Goal: Task Accomplishment & Management: Manage account settings

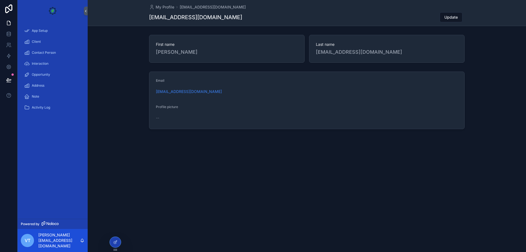
click at [35, 40] on span "Client" at bounding box center [36, 41] width 9 height 4
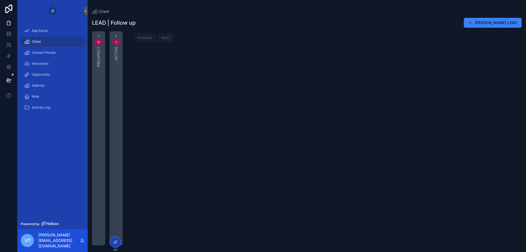
click at [116, 241] on icon at bounding box center [116, 241] width 2 height 2
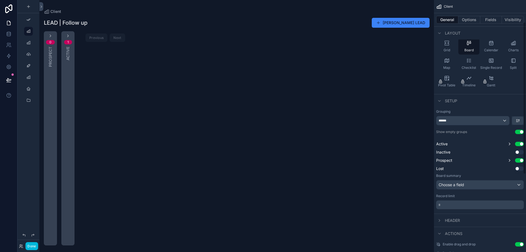
scroll to position [36, 0]
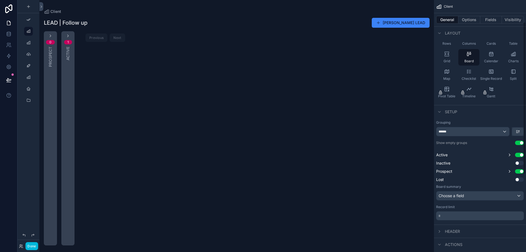
click at [470, 77] on span "Checklist" at bounding box center [469, 78] width 15 height 4
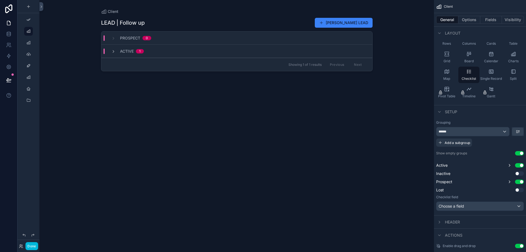
click at [447, 74] on div "Map" at bounding box center [446, 75] width 21 height 16
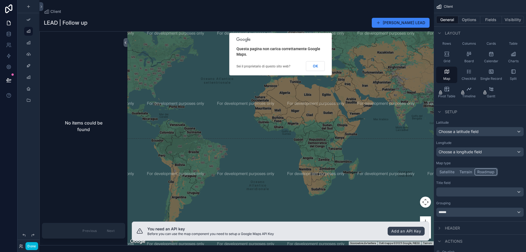
click at [464, 75] on div "Checklist" at bounding box center [469, 75] width 21 height 16
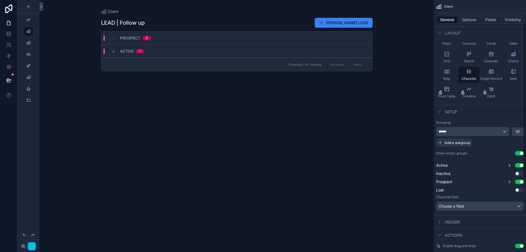
click at [427, 75] on div "Client LEAD | Follow up Aggiungi LEAD Prospect 0 Active 1 Showing 1 of 1 result…" at bounding box center [236, 126] width 395 height 252
click at [409, 19] on div "Client LEAD | Follow up Aggiungi LEAD Prospect 0 Active 1 Showing 1 of 1 result…" at bounding box center [236, 126] width 395 height 252
click at [364, 22] on div "scrollable content" at bounding box center [237, 122] width 280 height 245
click at [355, 19] on button "[PERSON_NAME] LEAD" at bounding box center [344, 23] width 58 height 10
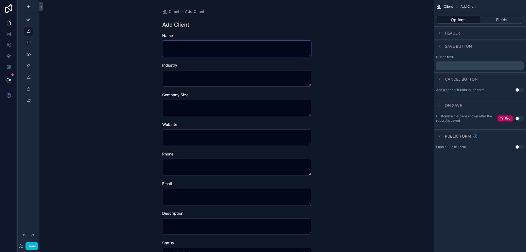
click at [190, 49] on textarea "scrollable content" at bounding box center [236, 49] width 149 height 16
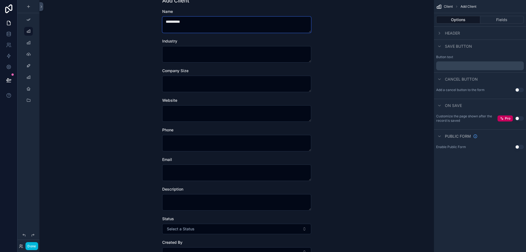
scroll to position [36, 0]
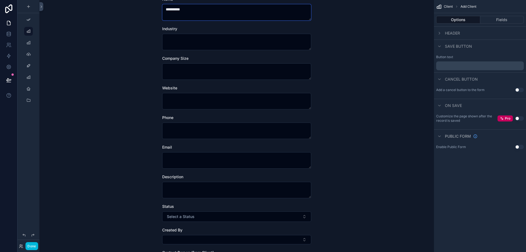
type textarea "**********"
click at [186, 157] on textarea "scrollable content" at bounding box center [236, 160] width 149 height 16
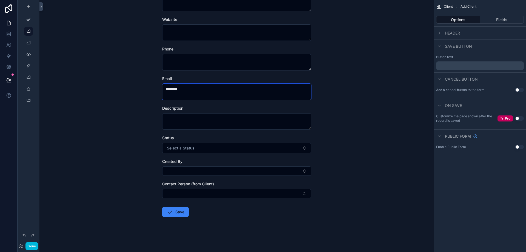
type textarea "********"
click at [175, 210] on button "Save" at bounding box center [175, 212] width 27 height 10
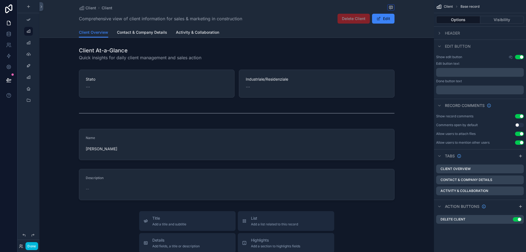
click at [0, 0] on icon "scrollable content" at bounding box center [0, 0] width 0 height 0
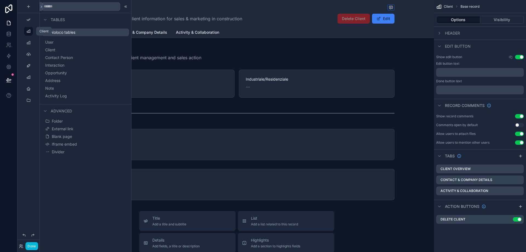
click at [29, 32] on icon "scrollable content" at bounding box center [28, 31] width 4 height 4
click at [32, 17] on div "scrollable content" at bounding box center [28, 19] width 9 height 9
click at [30, 18] on icon "scrollable content" at bounding box center [28, 20] width 4 height 4
click at [29, 18] on icon "scrollable content" at bounding box center [28, 20] width 4 height 4
click at [15, 29] on link at bounding box center [8, 34] width 17 height 11
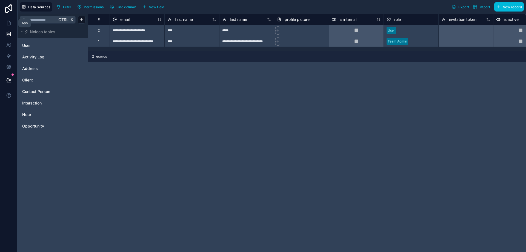
click at [13, 25] on link at bounding box center [8, 23] width 17 height 11
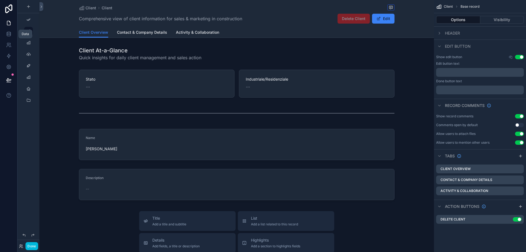
click at [8, 35] on icon at bounding box center [8, 33] width 5 height 5
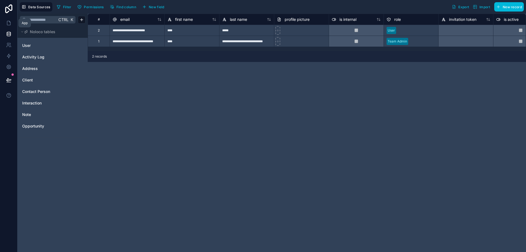
click at [14, 21] on link at bounding box center [8, 23] width 17 height 11
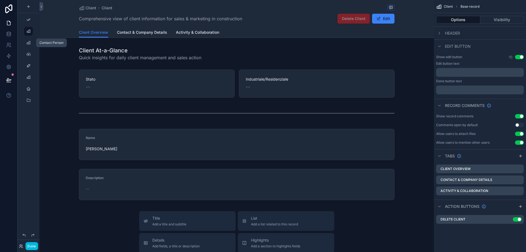
click at [27, 41] on icon "scrollable content" at bounding box center [28, 43] width 4 height 4
click at [31, 44] on div "scrollable content" at bounding box center [28, 42] width 7 height 9
click at [29, 43] on icon "scrollable content" at bounding box center [28, 43] width 4 height 4
click at [31, 53] on div "scrollable content" at bounding box center [28, 54] width 7 height 9
click at [444, 6] on div "Client Base record" at bounding box center [480, 6] width 92 height 13
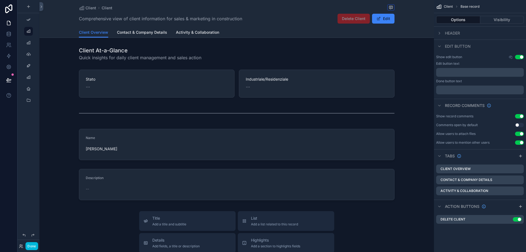
click at [446, 7] on span "Client" at bounding box center [448, 6] width 9 height 4
click at [457, 6] on icon "scrollable content" at bounding box center [456, 6] width 3 height 3
click at [86, 7] on span "Client" at bounding box center [91, 7] width 11 height 5
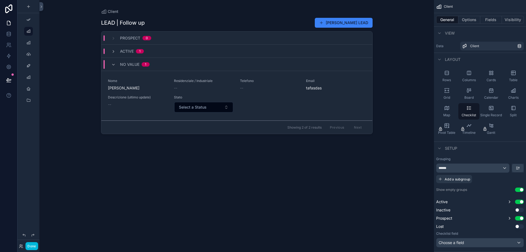
click at [207, 105] on button "Select a Status" at bounding box center [203, 107] width 59 height 10
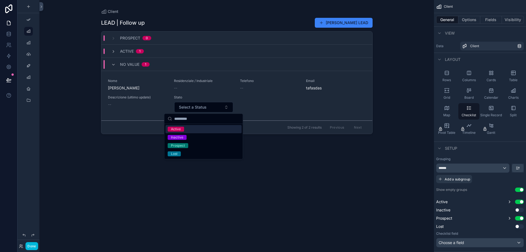
click at [193, 130] on div "Active" at bounding box center [204, 129] width 76 height 8
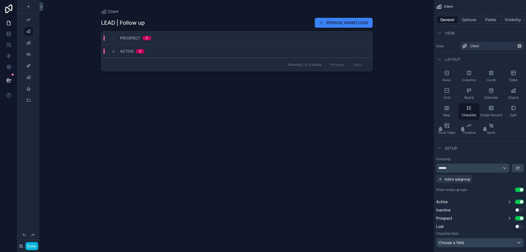
click at [147, 52] on div "Active 2" at bounding box center [128, 51] width 46 height 5
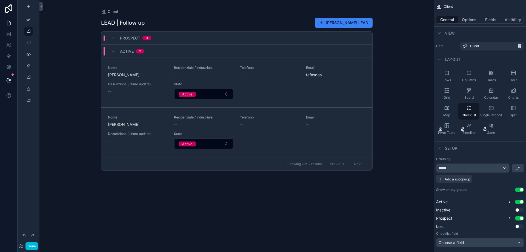
click at [196, 147] on button "Active" at bounding box center [203, 143] width 59 height 10
click at [190, 191] on div "LEAD | Follow up Aggiungi LEAD Prospect 0 Active 2 Nome [PERSON_NAME] Cauco Res…" at bounding box center [237, 129] width 272 height 231
click at [195, 147] on button "Active" at bounding box center [203, 143] width 59 height 10
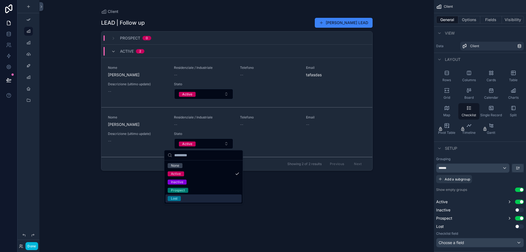
click at [188, 199] on div "Lost" at bounding box center [204, 198] width 76 height 8
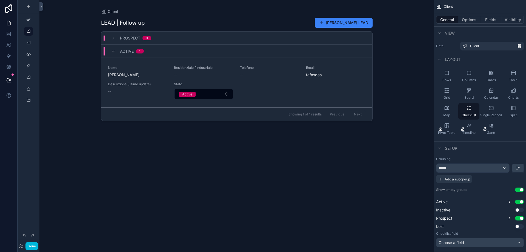
click at [112, 55] on div "Active 1" at bounding box center [127, 51] width 33 height 9
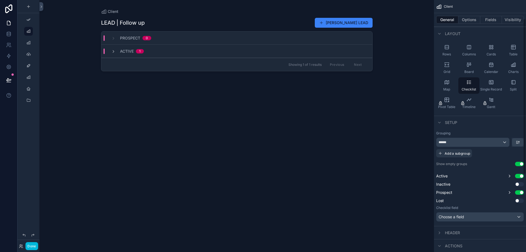
scroll to position [36, 0]
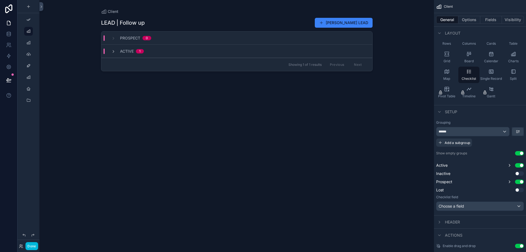
click at [521, 190] on button "Use setting" at bounding box center [519, 190] width 9 height 4
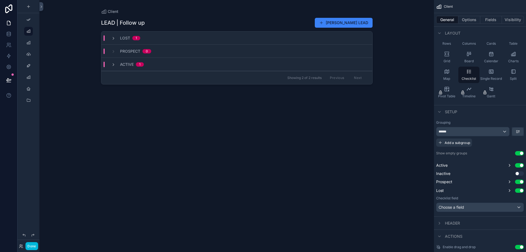
click at [520, 175] on button "Use setting" at bounding box center [519, 173] width 9 height 4
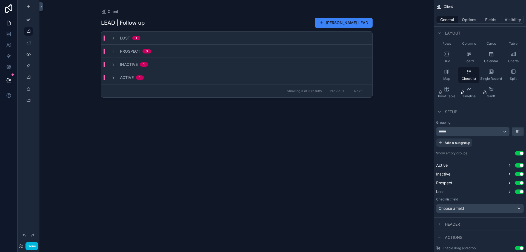
click at [116, 152] on div "LEAD | Follow up [PERSON_NAME] LEAD Lost 1 Prospect 0 Inactive 1 Active 1 Showi…" at bounding box center [237, 129] width 272 height 231
drag, startPoint x: 64, startPoint y: 98, endPoint x: 64, endPoint y: 85, distance: 12.6
click at [64, 98] on div "Client LEAD | Follow up Aggiungi LEAD Lost 1 Prospect 0 Inactive 1 Active 1 Sho…" at bounding box center [236, 126] width 395 height 252
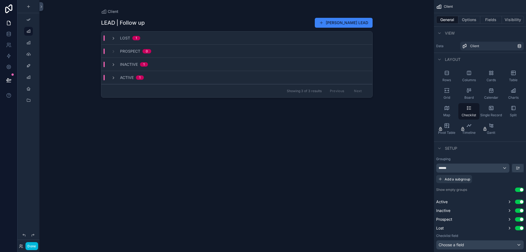
click at [88, 125] on div "Client LEAD | Follow up Aggiungi LEAD Lost 1 Prospect 0 Inactive 1 Active 1 Sho…" at bounding box center [236, 126] width 395 height 252
